Goal: Information Seeking & Learning: Learn about a topic

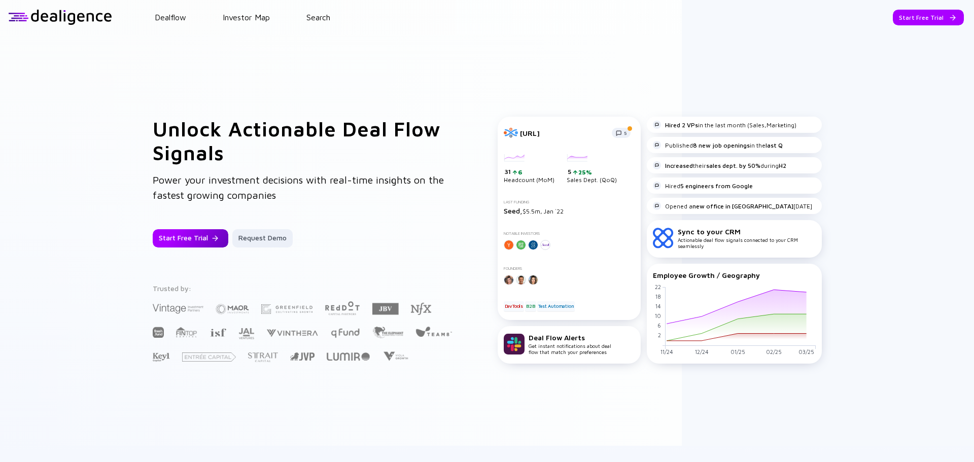
click at [178, 243] on div "Start Free Trial" at bounding box center [191, 238] width 76 height 18
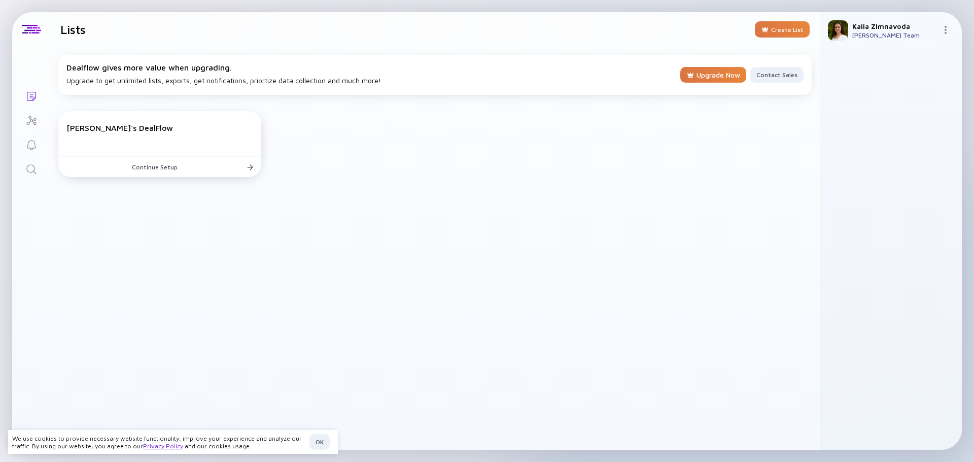
click at [43, 175] on link "Search" at bounding box center [31, 168] width 38 height 24
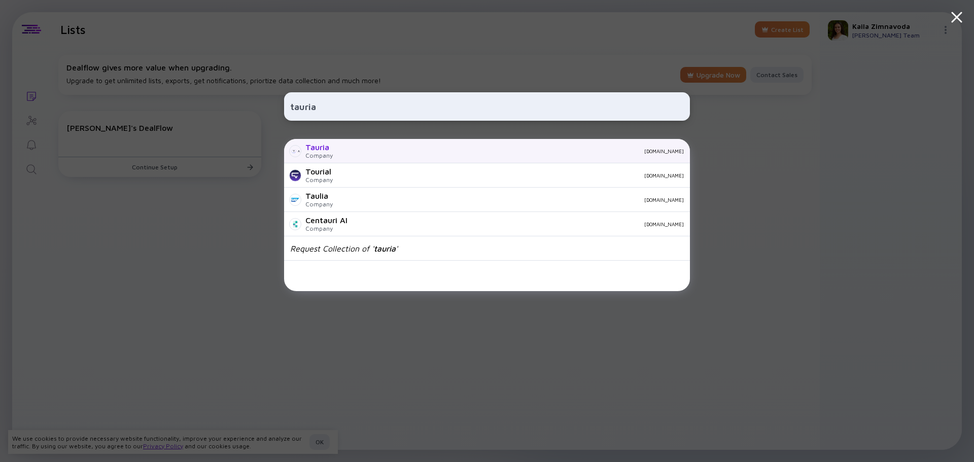
type input "tauria"
click at [318, 151] on div "Tauria" at bounding box center [318, 147] width 27 height 9
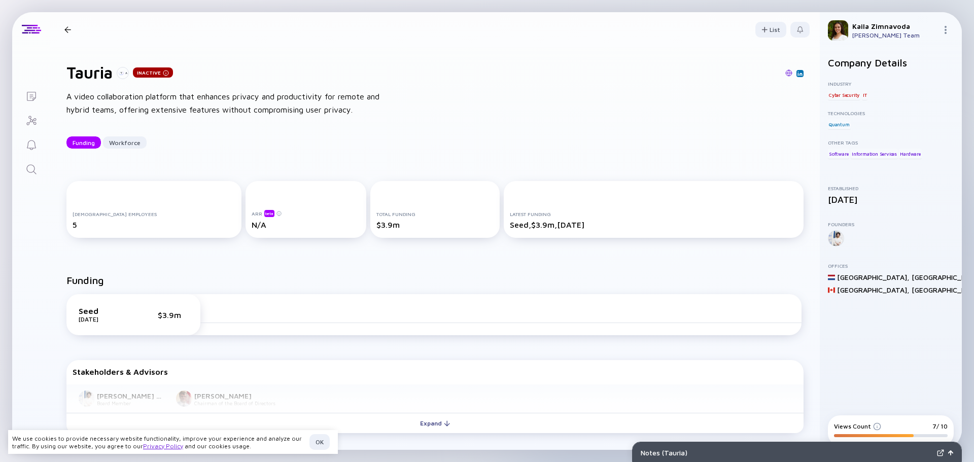
click at [26, 164] on icon "Search" at bounding box center [31, 169] width 12 height 12
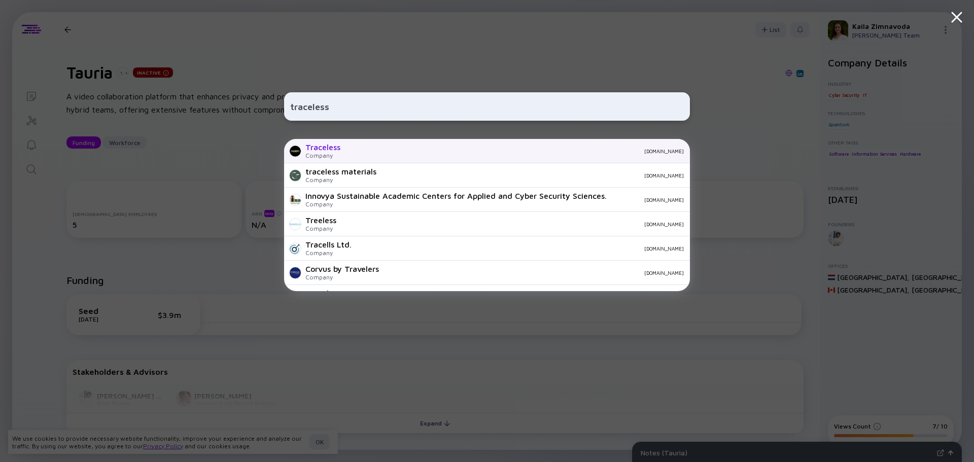
type input "traceless"
click at [317, 152] on div "Company" at bounding box center [322, 156] width 35 height 8
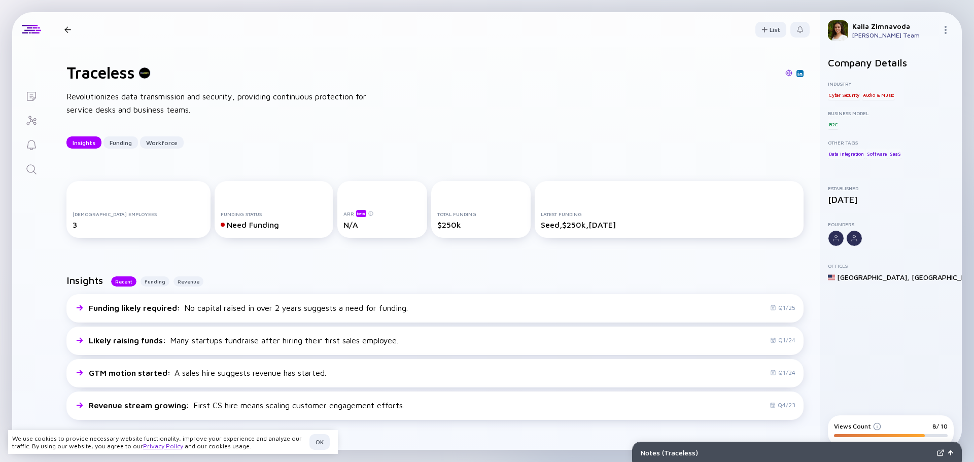
click at [147, 79] on div at bounding box center [145, 73] width 12 height 12
click at [147, 73] on div at bounding box center [145, 73] width 12 height 12
click at [26, 174] on icon "Search" at bounding box center [31, 169] width 12 height 12
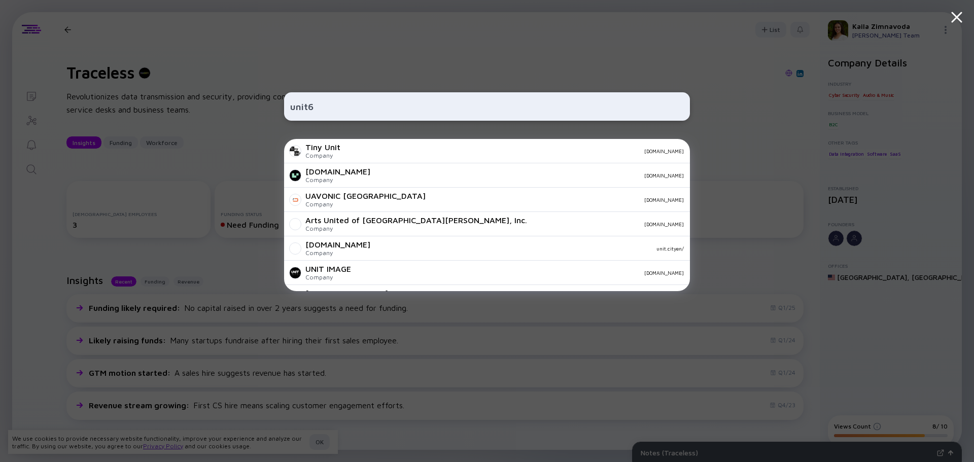
type input "unit6"
